Goal: Task Accomplishment & Management: Use online tool/utility

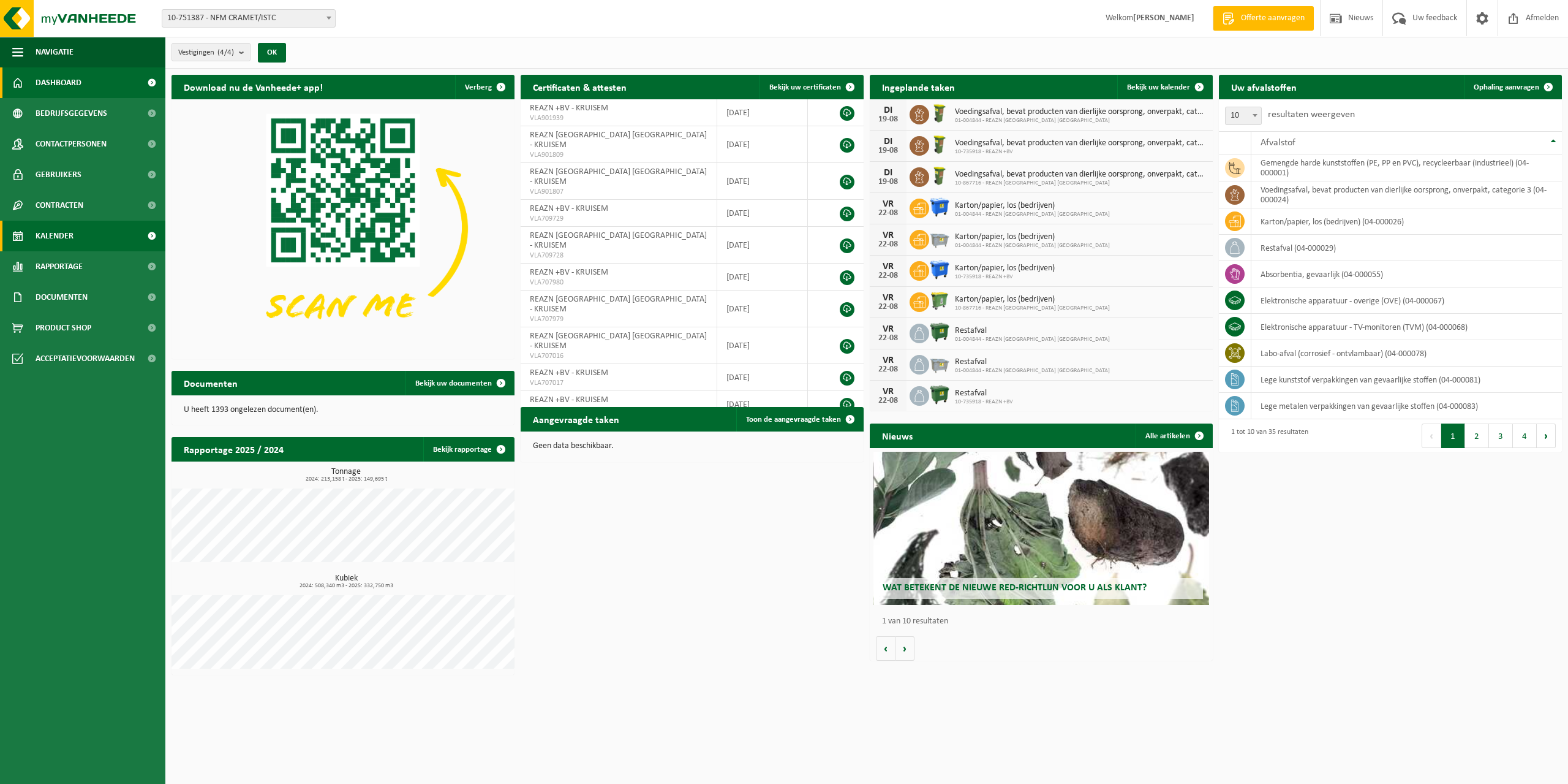
click at [58, 234] on span "Kalender" at bounding box center [54, 236] width 38 height 30
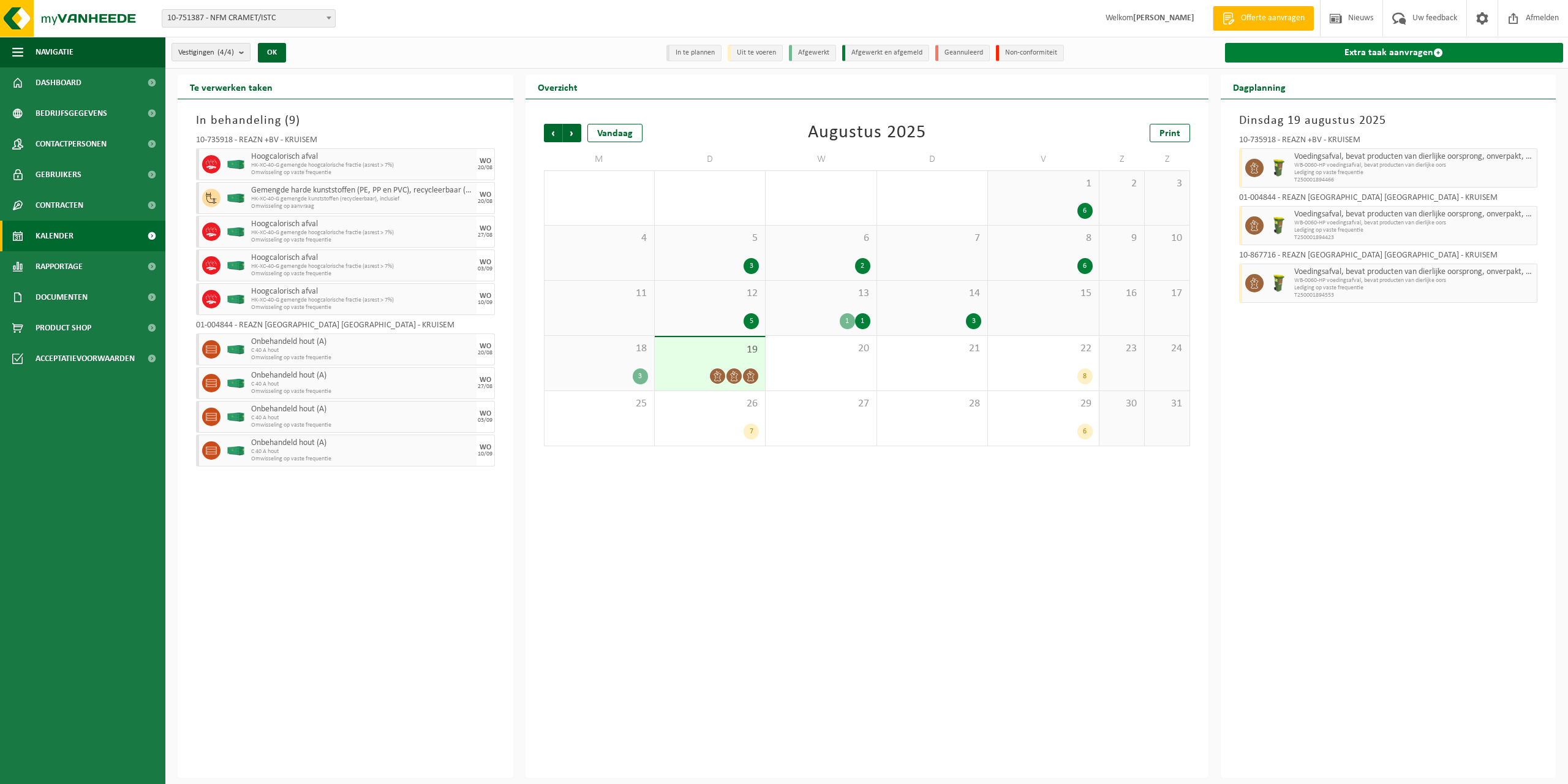
click at [1391, 54] on link "Extra taak aanvragen" at bounding box center [1394, 52] width 338 height 19
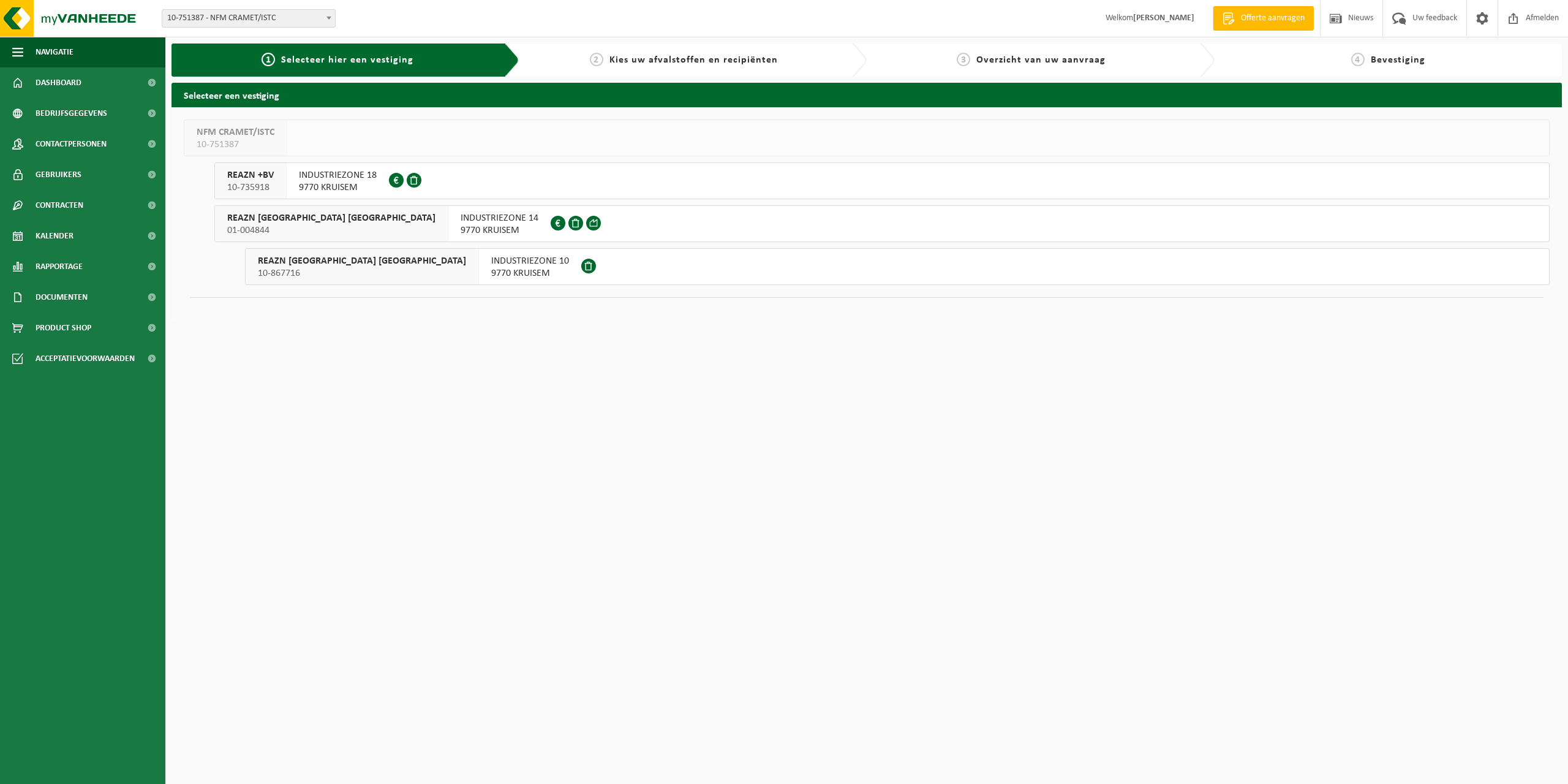
click at [308, 225] on span "01-004844" at bounding box center [331, 230] width 208 height 12
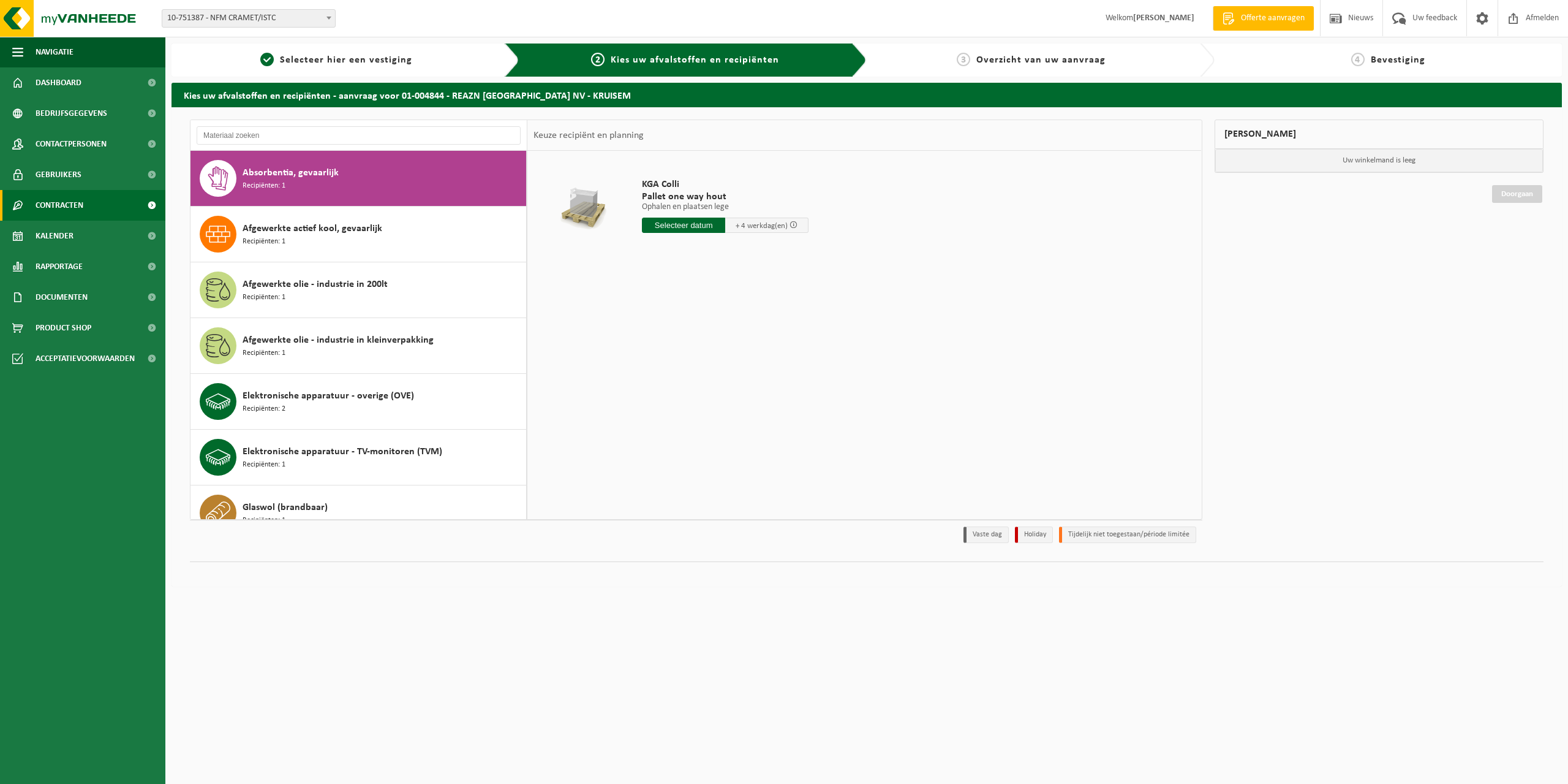
click at [91, 201] on link "Contracten" at bounding box center [83, 204] width 166 height 30
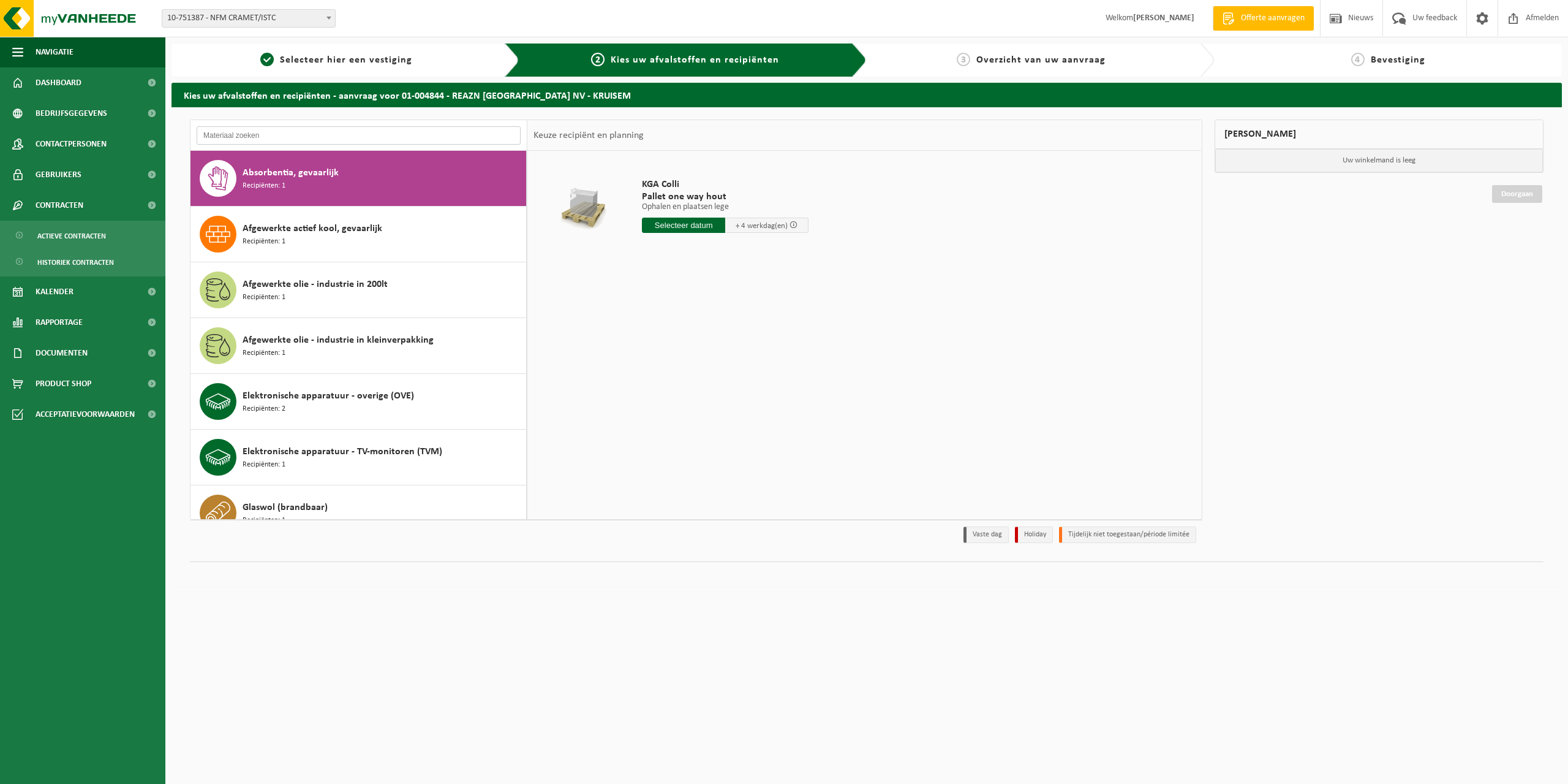
click at [269, 126] on input "text" at bounding box center [359, 135] width 324 height 18
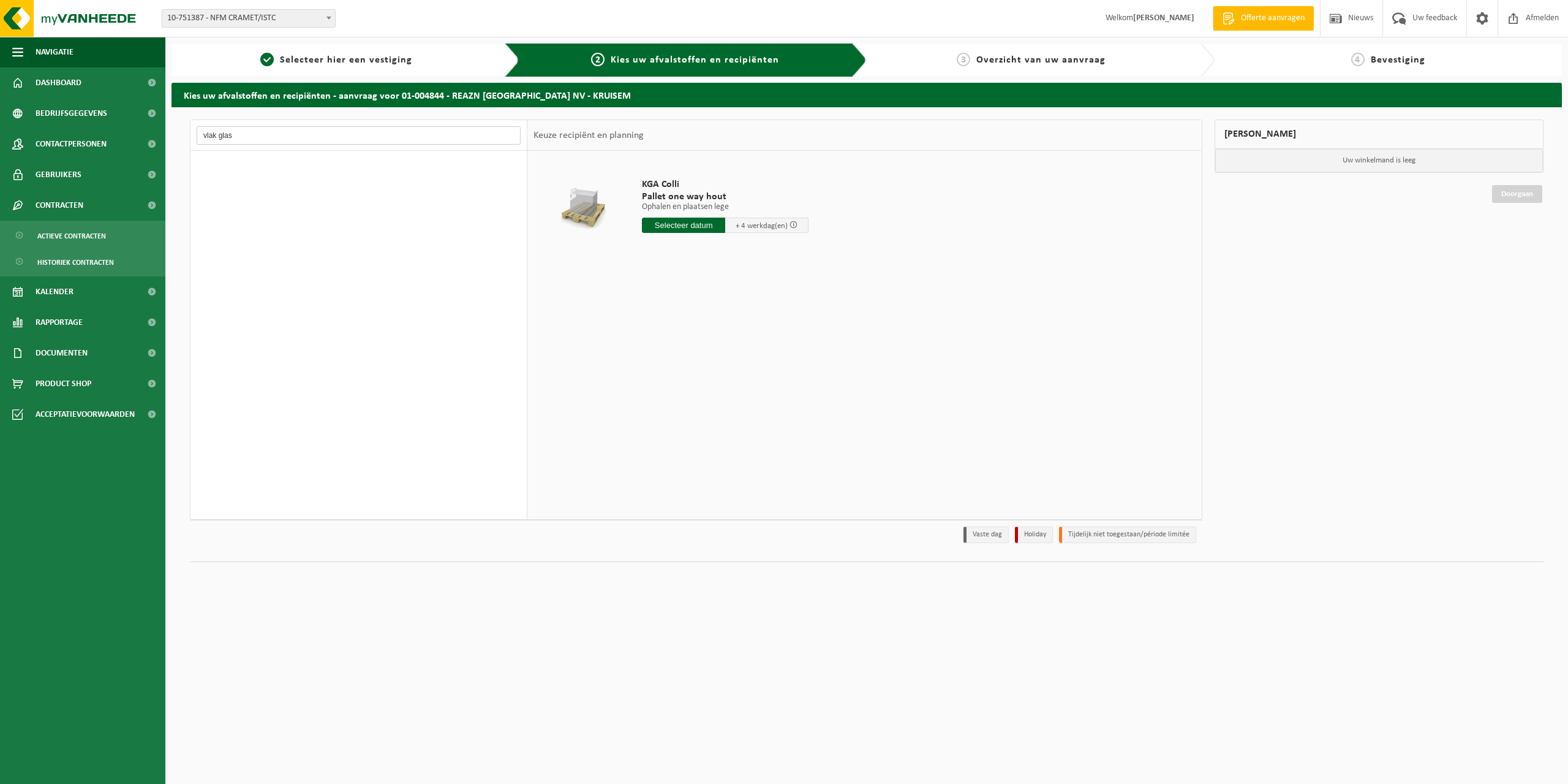
type input "vlak glas"
